Goal: Task Accomplishment & Management: Complete application form

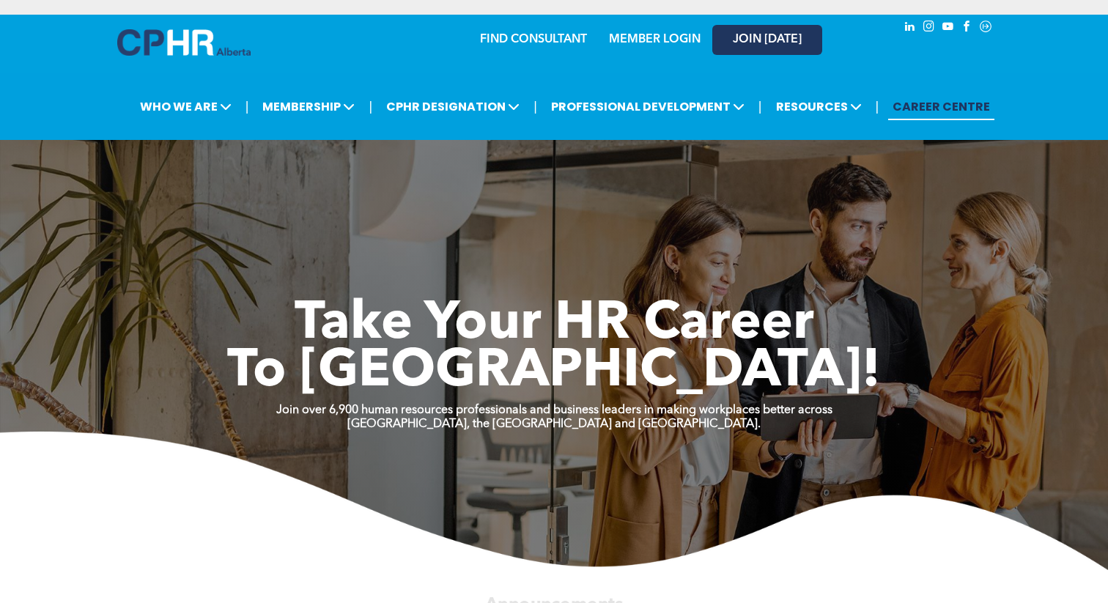
click at [733, 45] on span "JOIN [DATE]" at bounding box center [767, 40] width 69 height 14
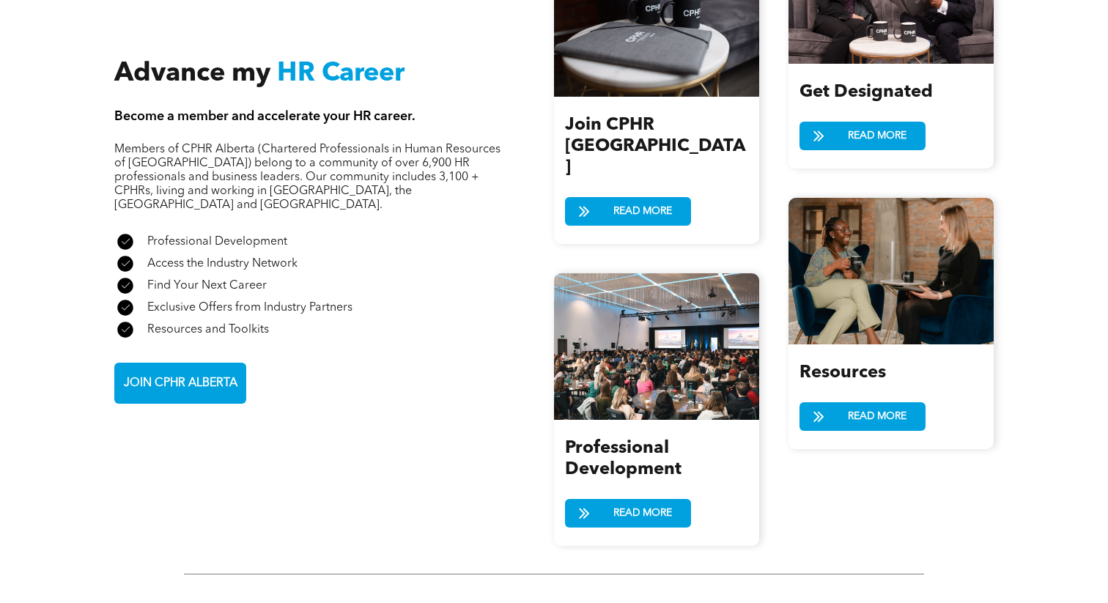
scroll to position [1653, 0]
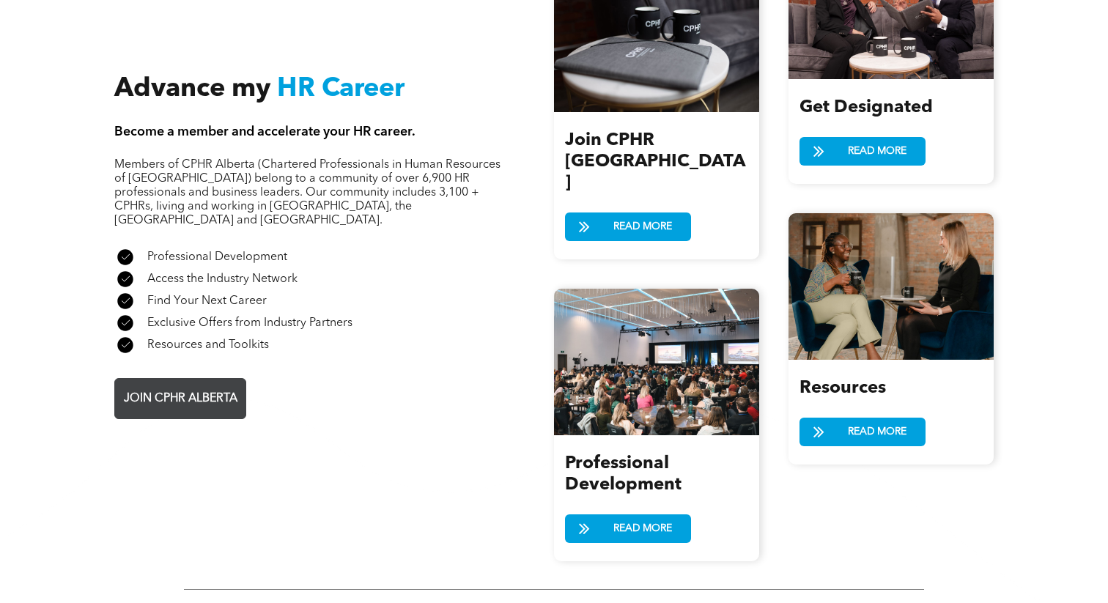
click at [167, 388] on link "JOIN CPHR ALBERTA" at bounding box center [180, 398] width 132 height 41
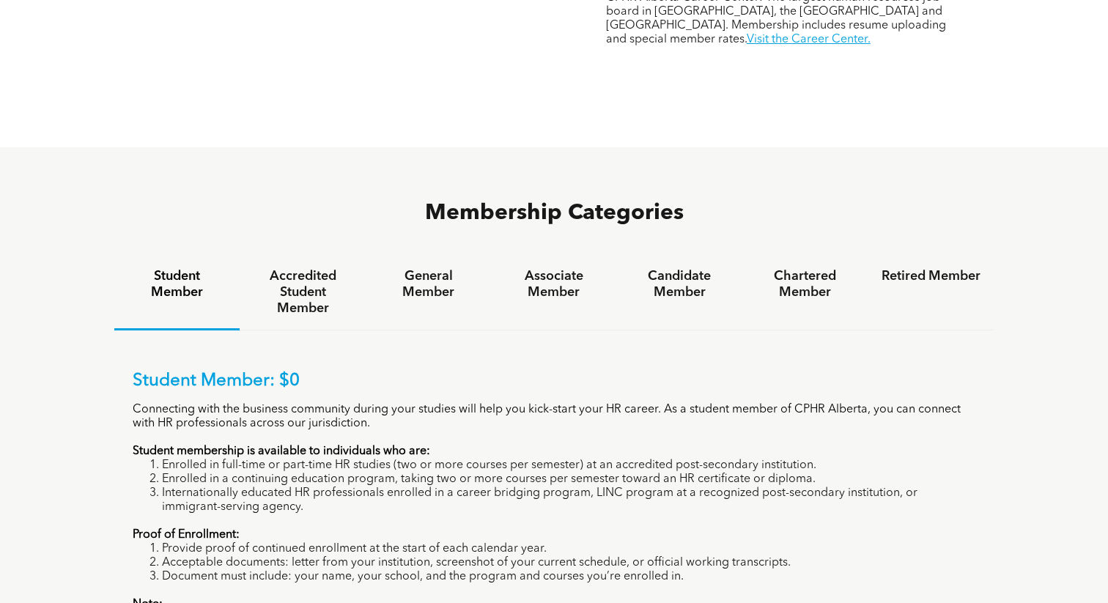
scroll to position [905, 0]
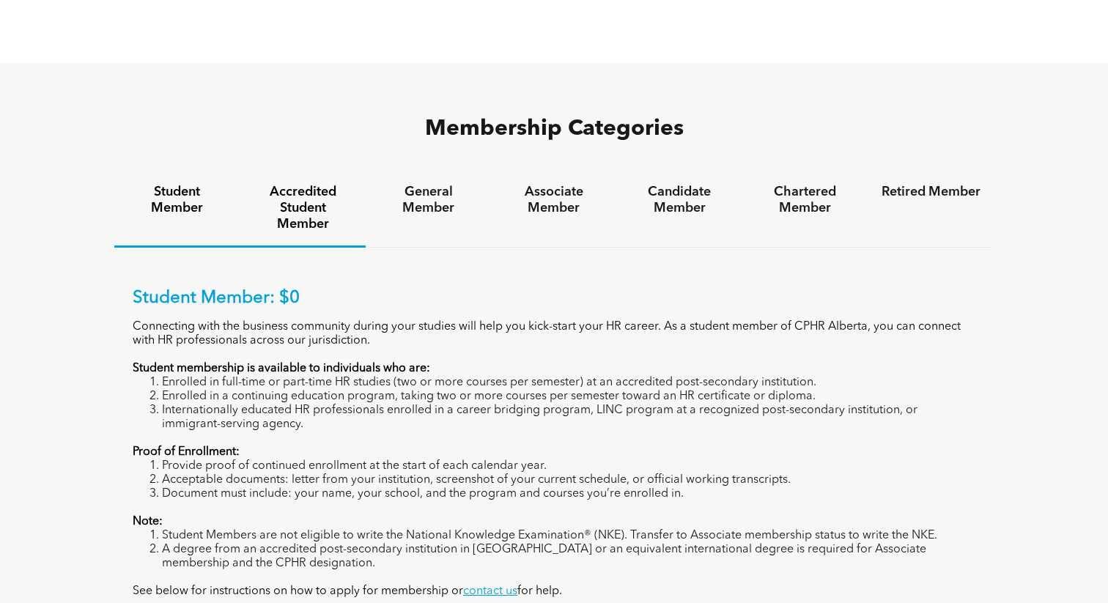
click at [305, 184] on h4 "Accredited Student Member" at bounding box center [302, 208] width 99 height 48
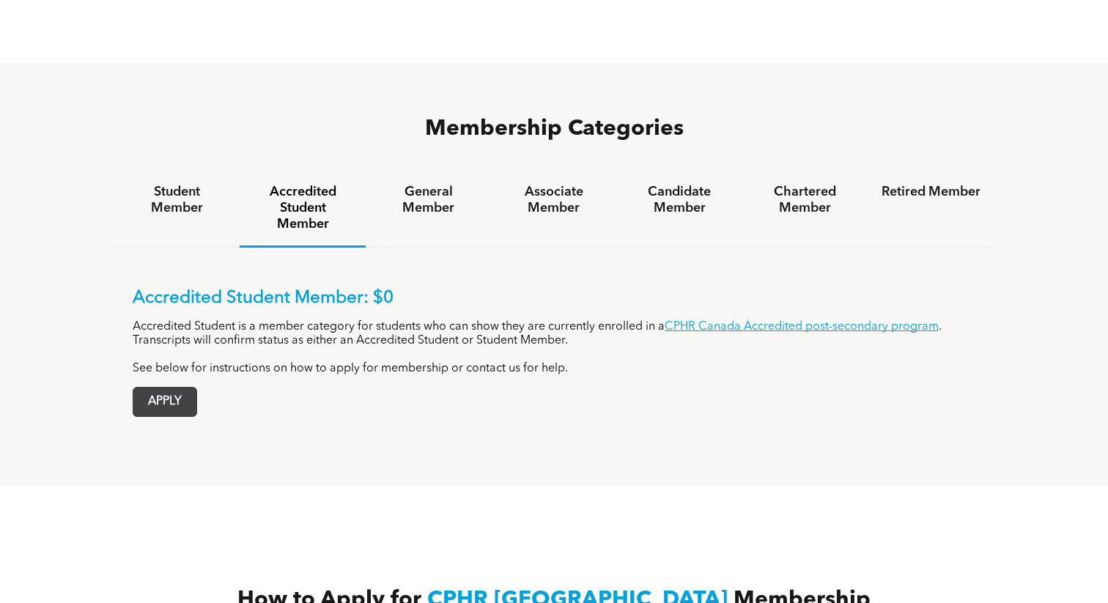
click at [149, 388] on span "APPLY" at bounding box center [164, 402] width 63 height 29
click at [177, 388] on span "APPLY" at bounding box center [164, 402] width 63 height 29
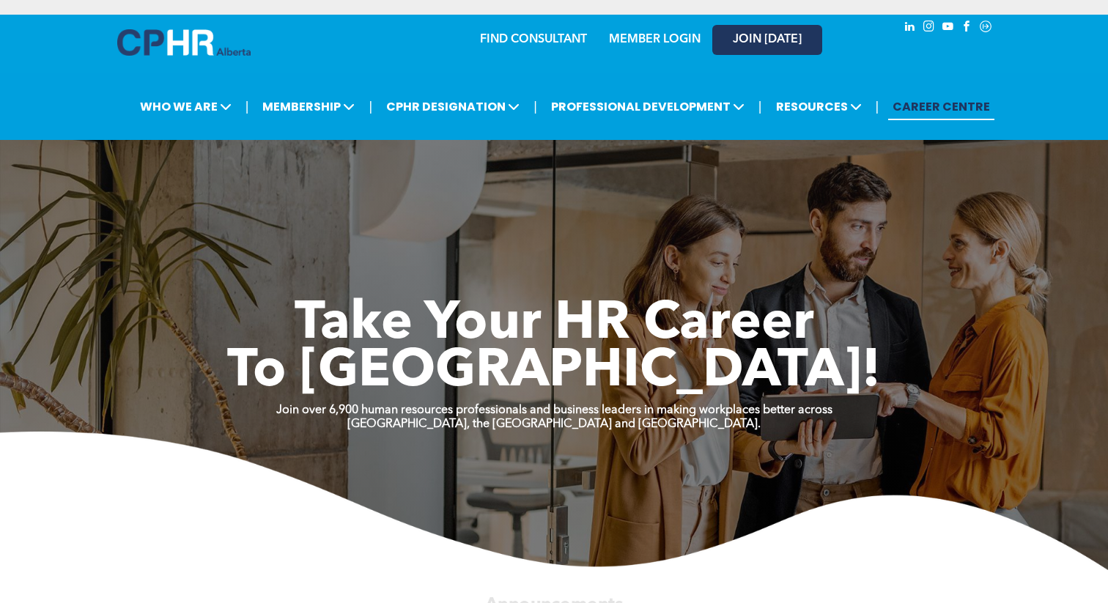
click at [728, 41] on link "JOIN [DATE]" at bounding box center [767, 40] width 110 height 30
